Goal: Information Seeking & Learning: Find specific fact

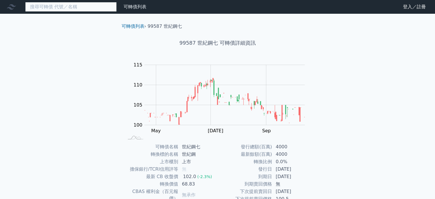
click at [78, 4] on input at bounding box center [70, 7] width 91 height 10
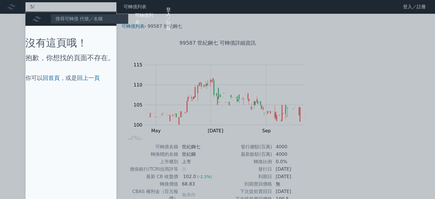
type input "5"
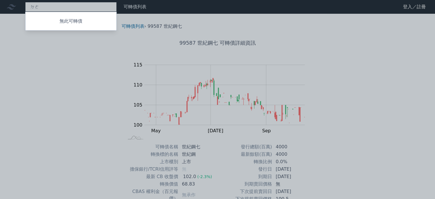
type input "德"
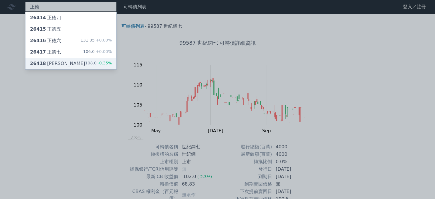
type input "正德"
click at [61, 61] on div "26418 正德八 108.0 -0.35%" at bounding box center [70, 63] width 91 height 11
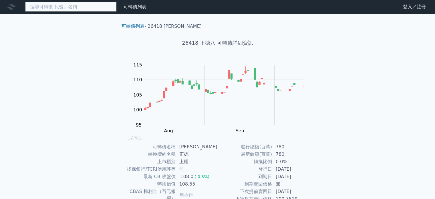
click at [83, 4] on input at bounding box center [70, 7] width 91 height 10
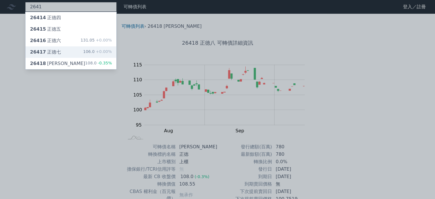
type input "2641"
click at [60, 53] on div "26417 正德七 106.0 +0.00%" at bounding box center [70, 51] width 91 height 11
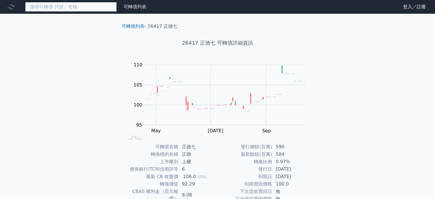
click at [87, 6] on input at bounding box center [70, 7] width 91 height 10
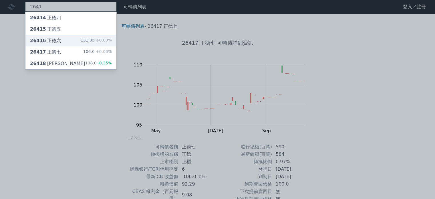
type input "2641"
click at [82, 38] on div "26416 正德六 131.05 +0.00%" at bounding box center [70, 40] width 91 height 11
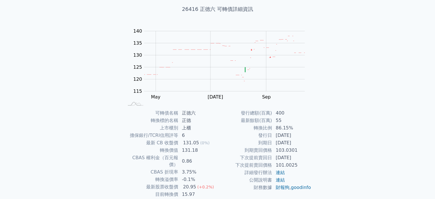
scroll to position [66, 0]
